Goal: Task Accomplishment & Management: Use online tool/utility

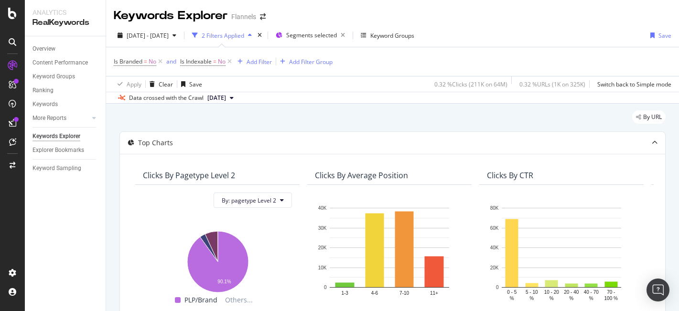
scroll to position [0, 1]
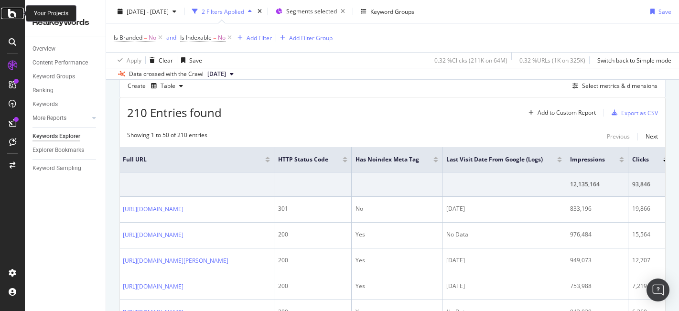
click at [9, 11] on icon at bounding box center [12, 13] width 9 height 11
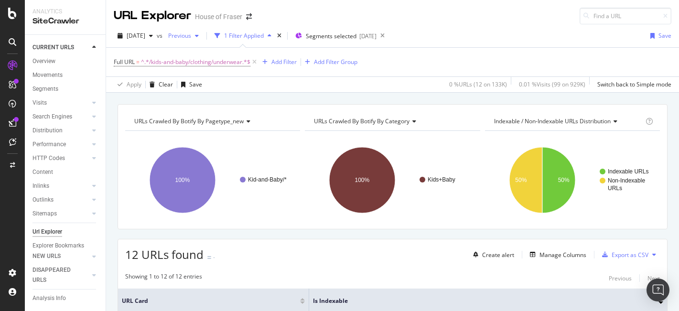
click at [215, 55] on span "^.*/kids-and-baby/clothing/underwear.*$" at bounding box center [195, 61] width 109 height 13
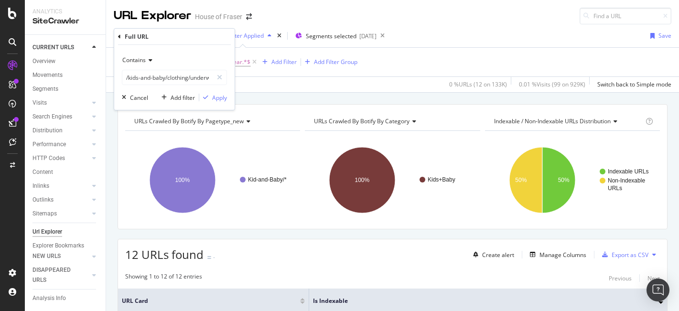
scroll to position [362, 0]
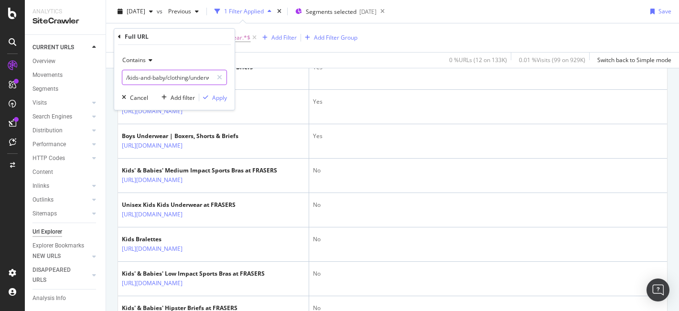
click at [192, 76] on input "/kids-and-baby/clothing/underwear" at bounding box center [167, 77] width 90 height 15
paste input "beauty/nutritional-supplements"
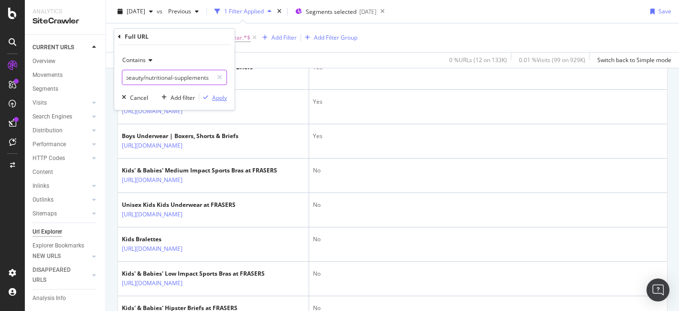
type input "/beauty/nutritional-supplements"
click at [220, 95] on div "Apply" at bounding box center [219, 98] width 15 height 8
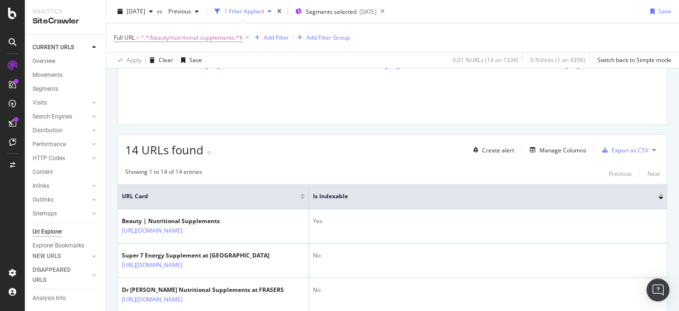
scroll to position [362, 0]
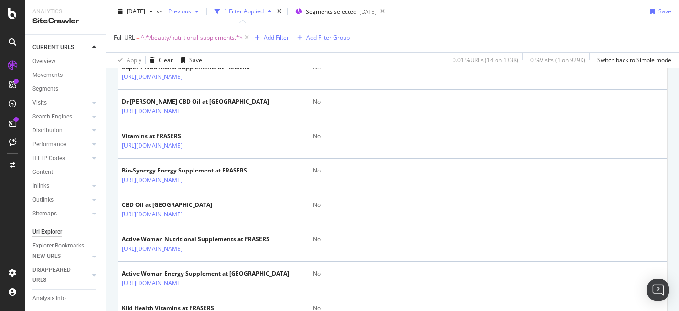
click at [191, 11] on span "Previous" at bounding box center [177, 11] width 27 height 8
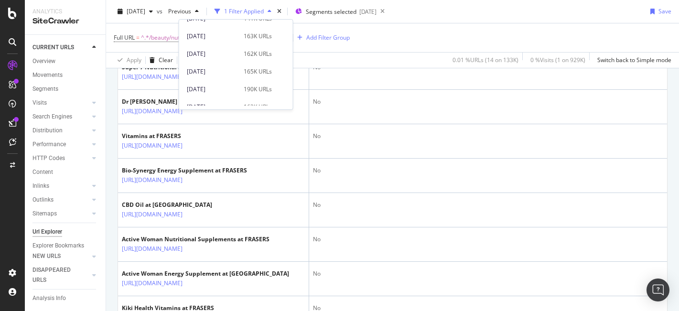
scroll to position [546, 0]
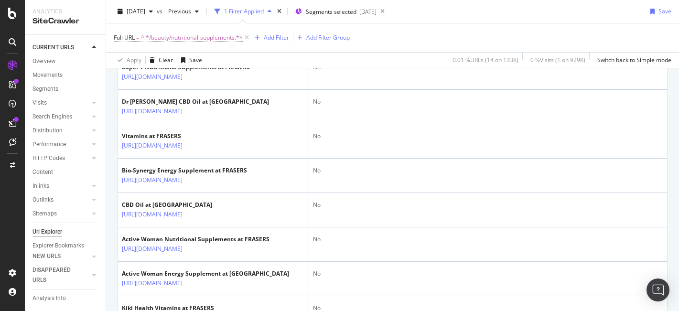
click at [477, 28] on div "Full URL = ^.*/beauty/nutritional-supplements.*$ Add Filter Add Filter Group" at bounding box center [393, 37] width 558 height 29
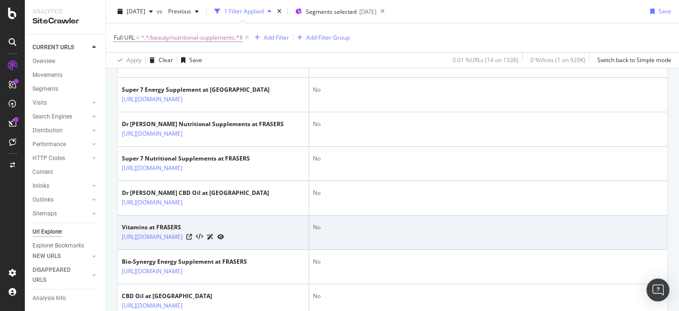
scroll to position [273, 0]
